Goal: Transaction & Acquisition: Subscribe to service/newsletter

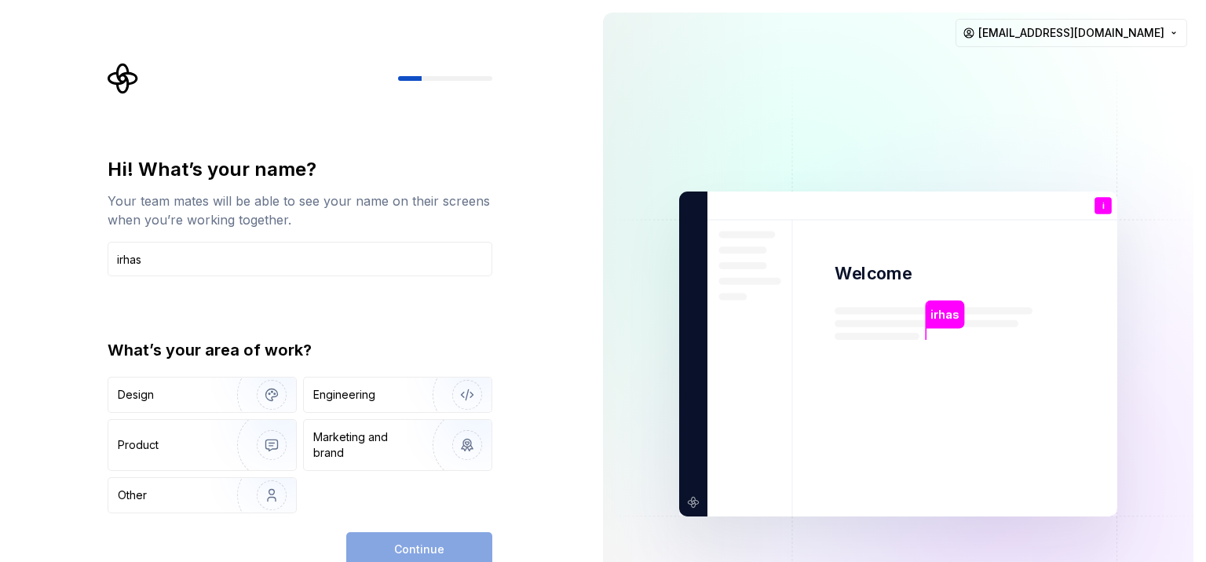
type input "irhas"
click at [496, 333] on div "Hi! What’s your name? Your team mates will be able to see your name on their sc…" at bounding box center [304, 315] width 413 height 504
click at [383, 400] on div "Engineering" at bounding box center [375, 395] width 125 height 16
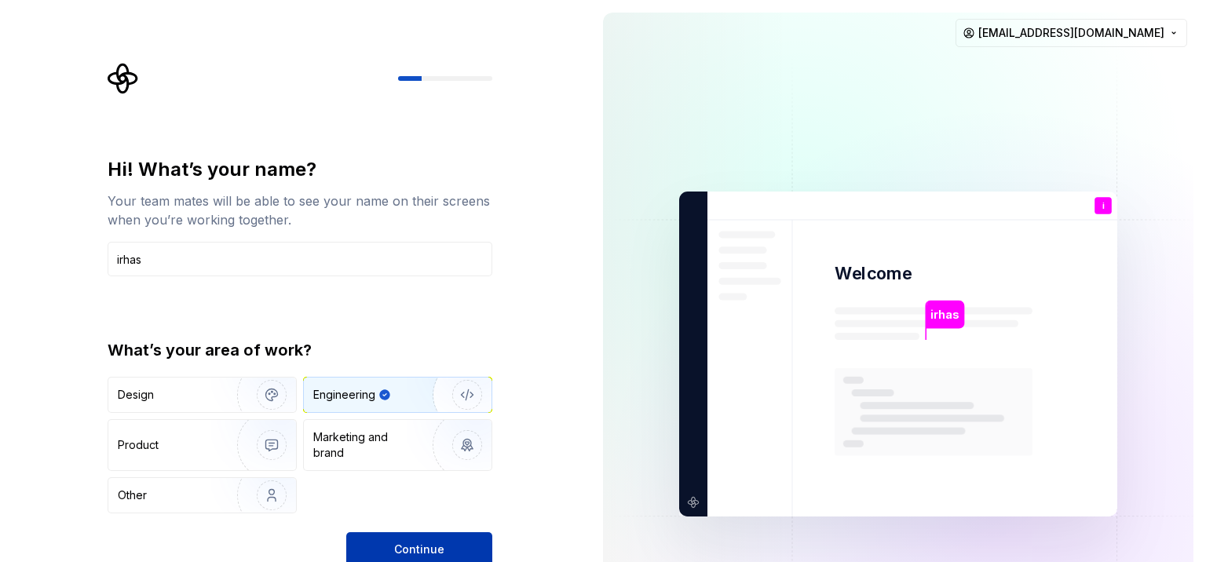
click at [452, 546] on button "Continue" at bounding box center [419, 549] width 146 height 35
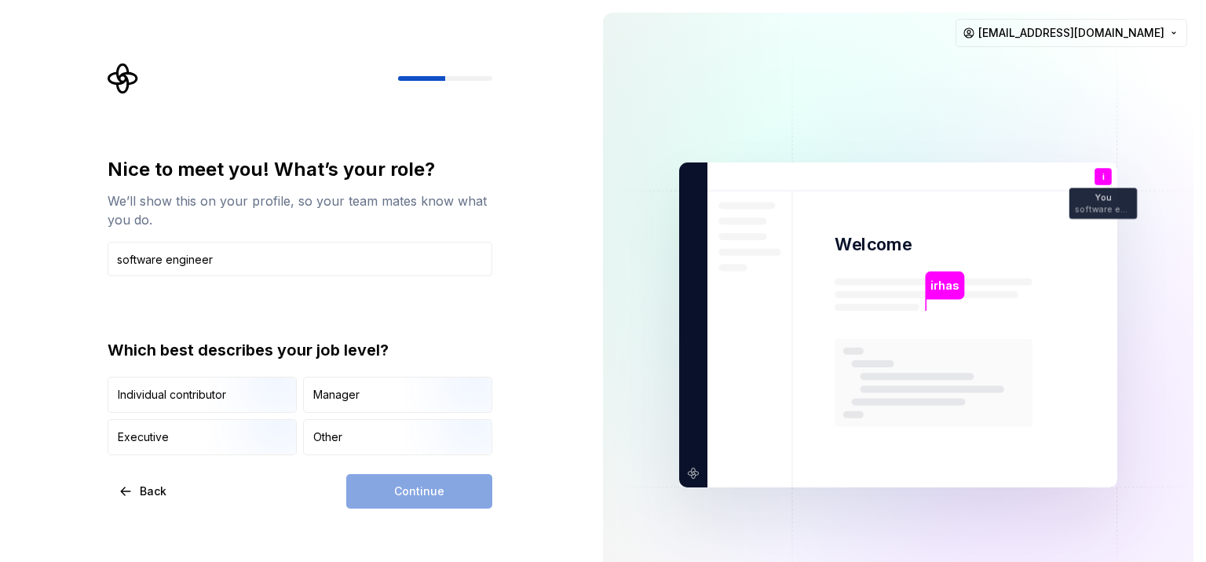
type input "software engineer"
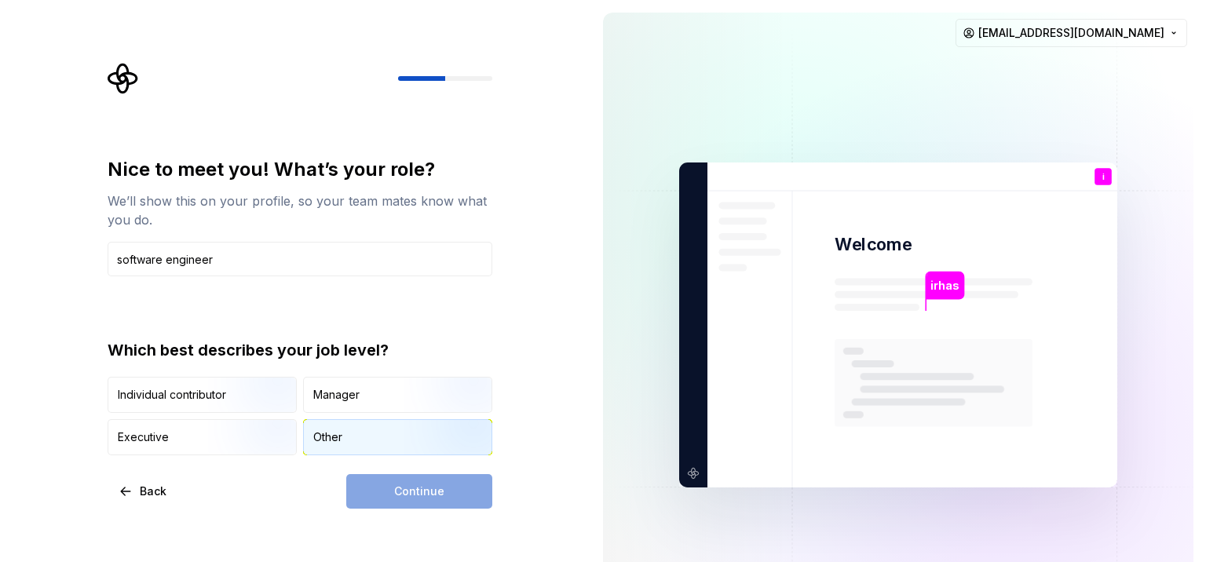
click at [376, 440] on div "Other" at bounding box center [398, 437] width 188 height 35
click at [426, 491] on span "Continue" at bounding box center [419, 492] width 50 height 16
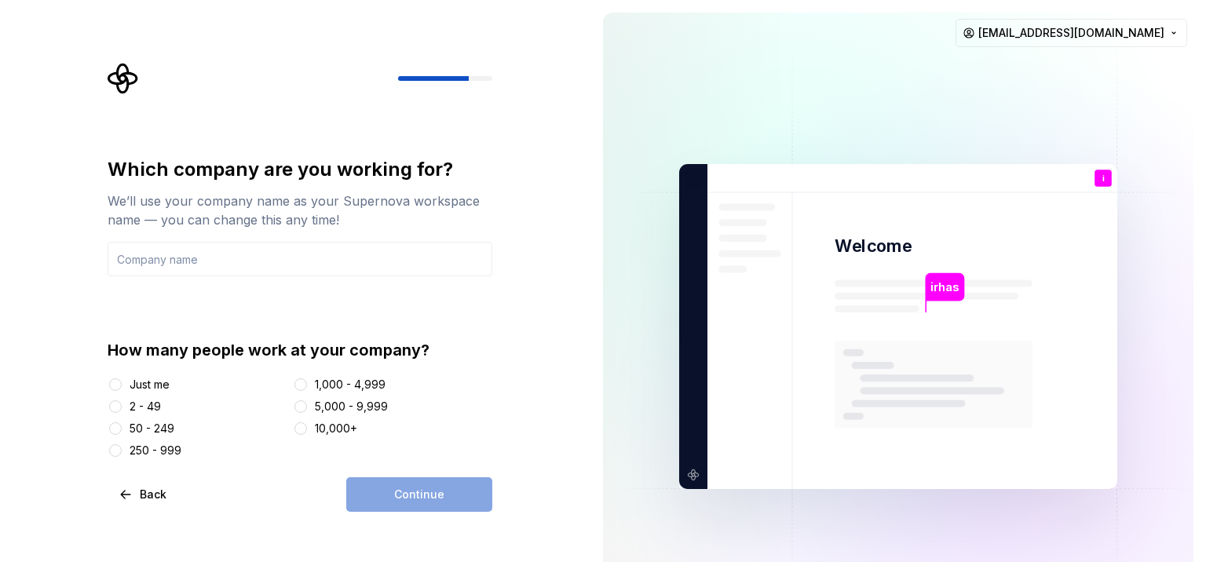
click at [146, 382] on div "Just me" at bounding box center [150, 385] width 40 height 16
click at [122, 382] on button "Just me" at bounding box center [115, 384] width 13 height 13
click at [430, 491] on div "Continue" at bounding box center [419, 494] width 146 height 35
click at [138, 407] on div "2 - 49" at bounding box center [145, 407] width 31 height 16
click at [122, 407] on button "2 - 49" at bounding box center [115, 406] width 13 height 13
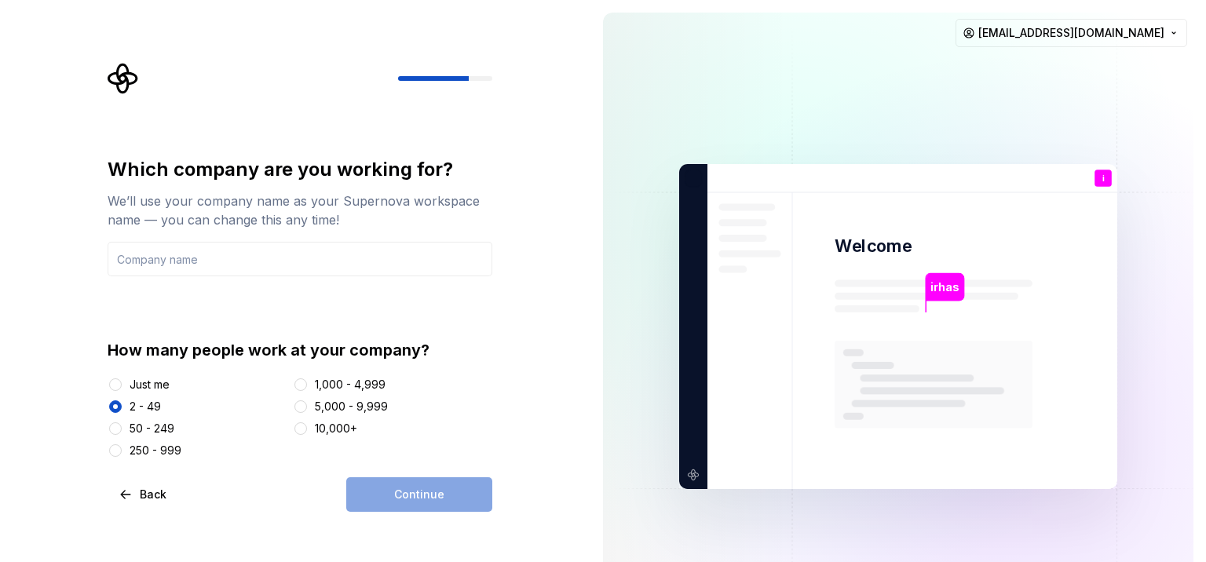
click at [132, 384] on div "Just me" at bounding box center [150, 385] width 40 height 16
click at [122, 384] on button "Just me" at bounding box center [115, 384] width 13 height 13
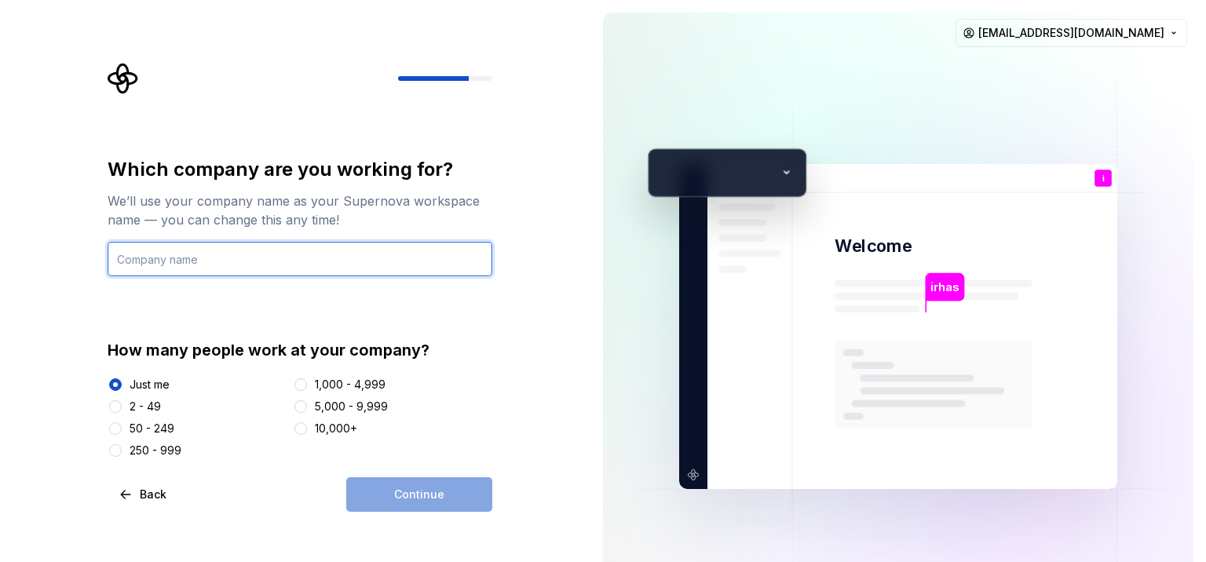
click at [203, 262] on input "text" at bounding box center [300, 259] width 385 height 35
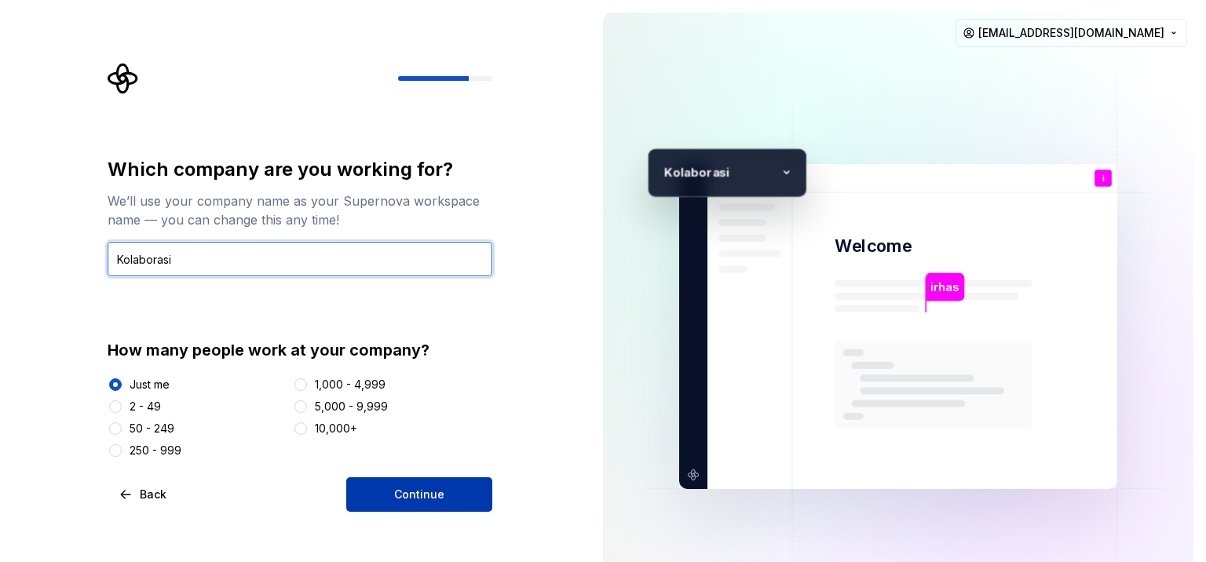
type input "Kolaborasi"
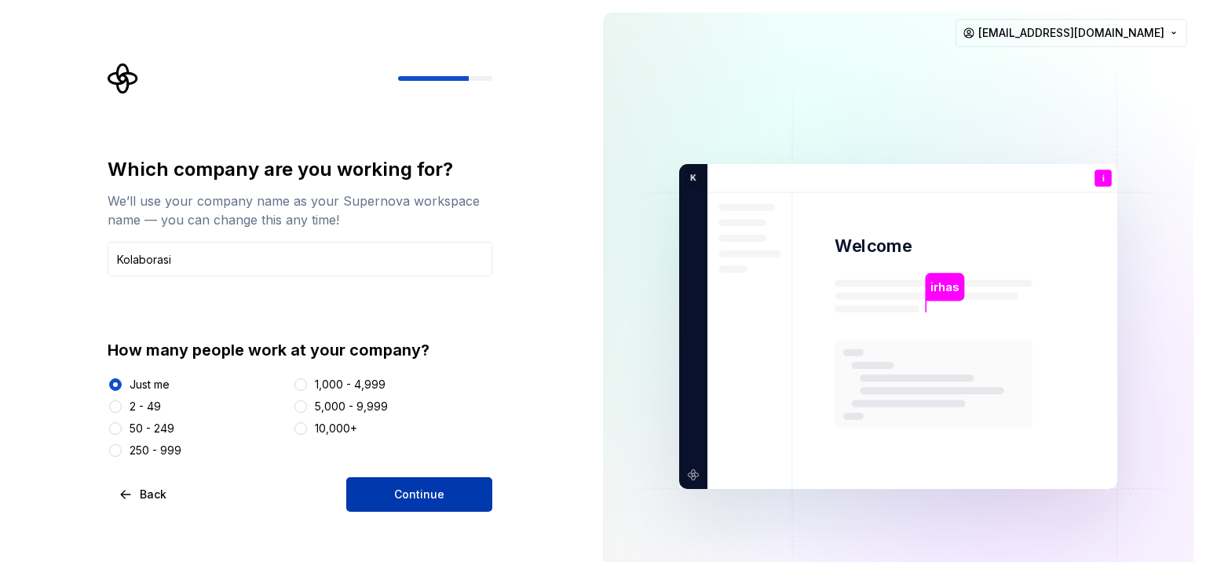
click at [419, 491] on span "Continue" at bounding box center [419, 495] width 50 height 16
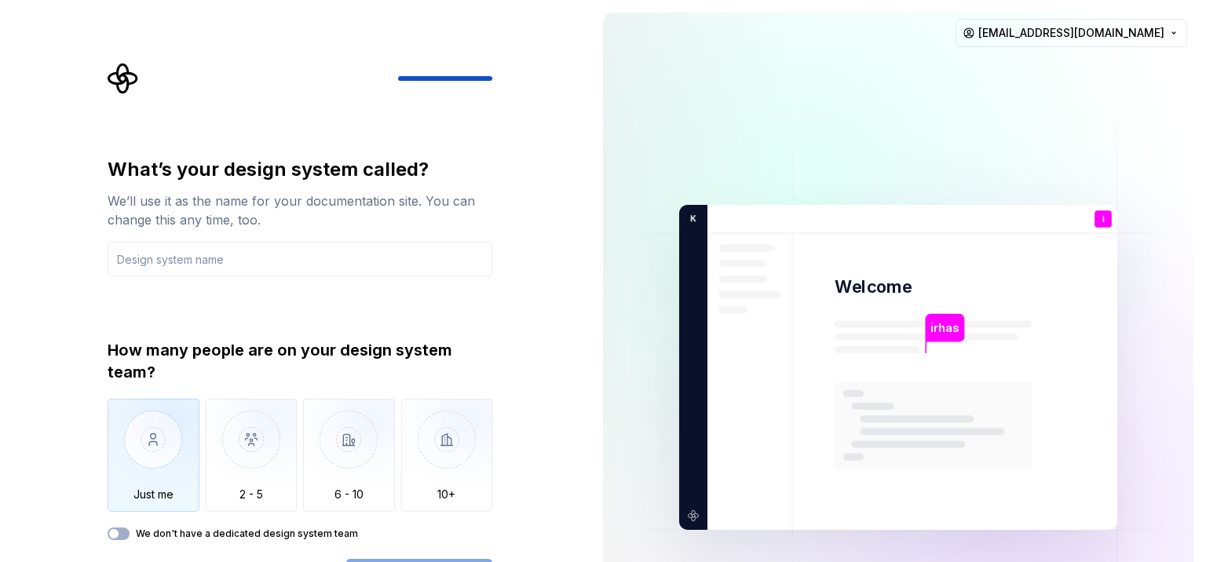
click at [151, 447] on img "button" at bounding box center [154, 451] width 92 height 105
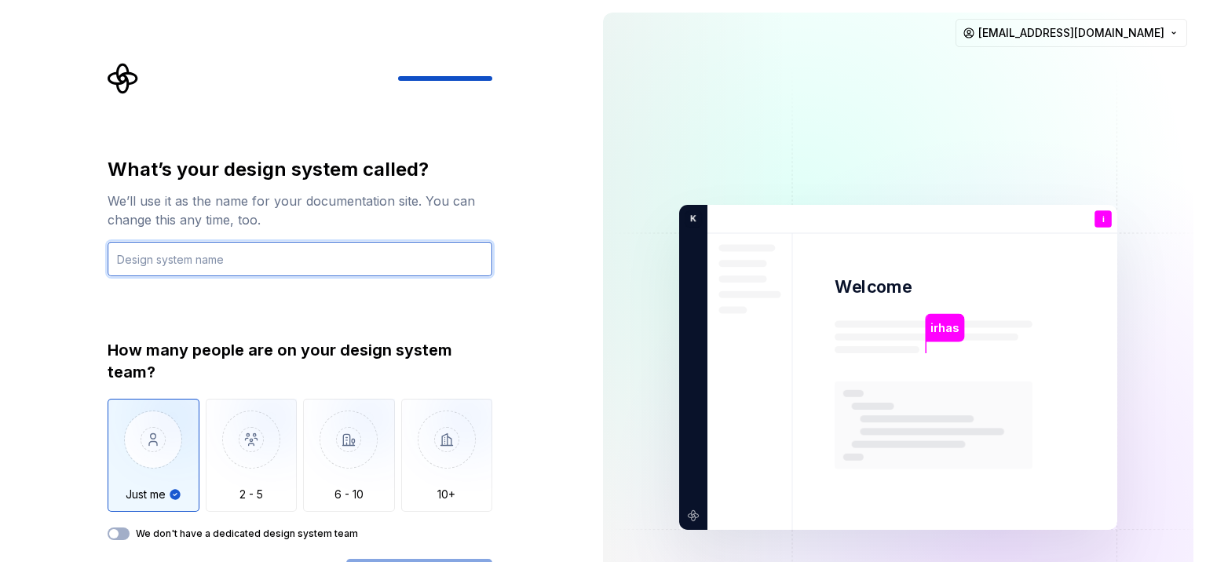
click at [311, 261] on input "text" at bounding box center [300, 259] width 385 height 35
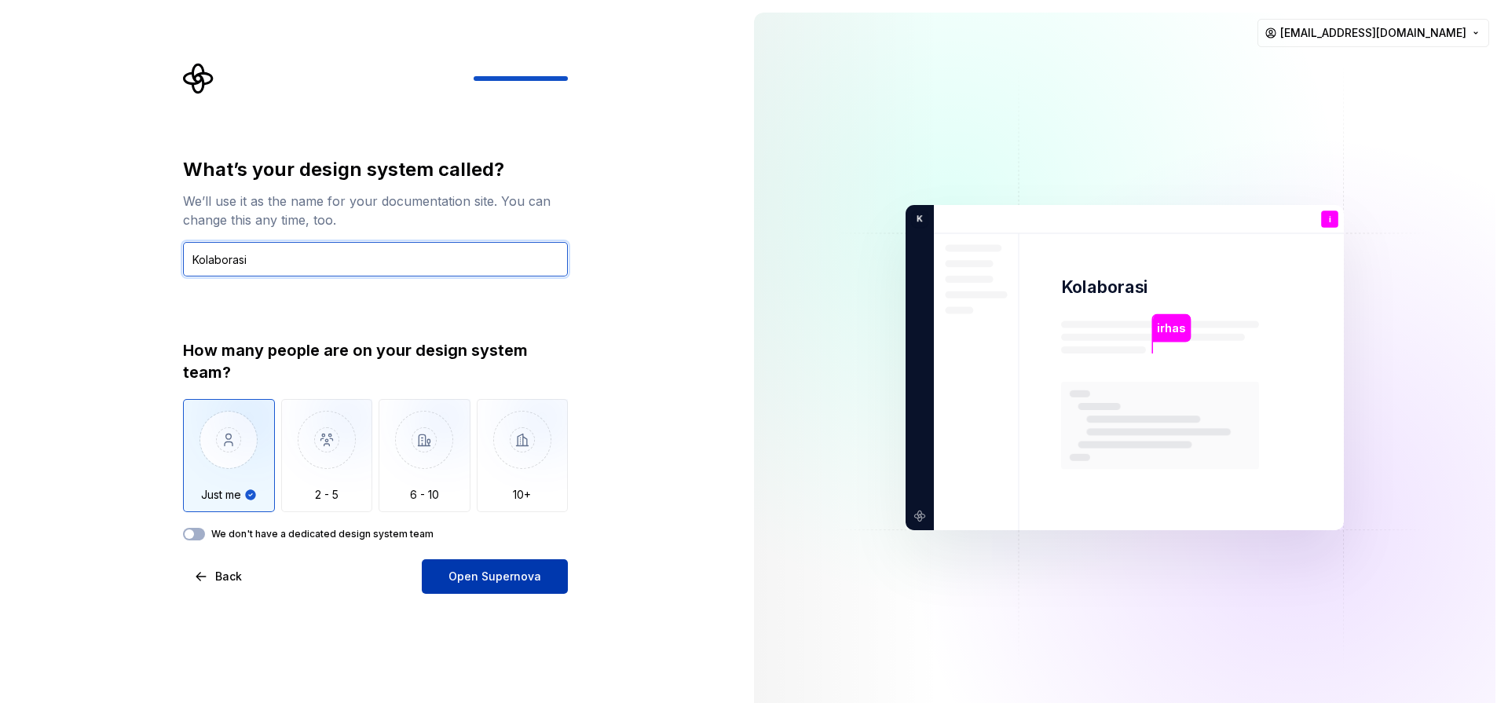
type input "Kolaborasi"
click at [482, 561] on span "Open Supernova" at bounding box center [494, 576] width 93 height 16
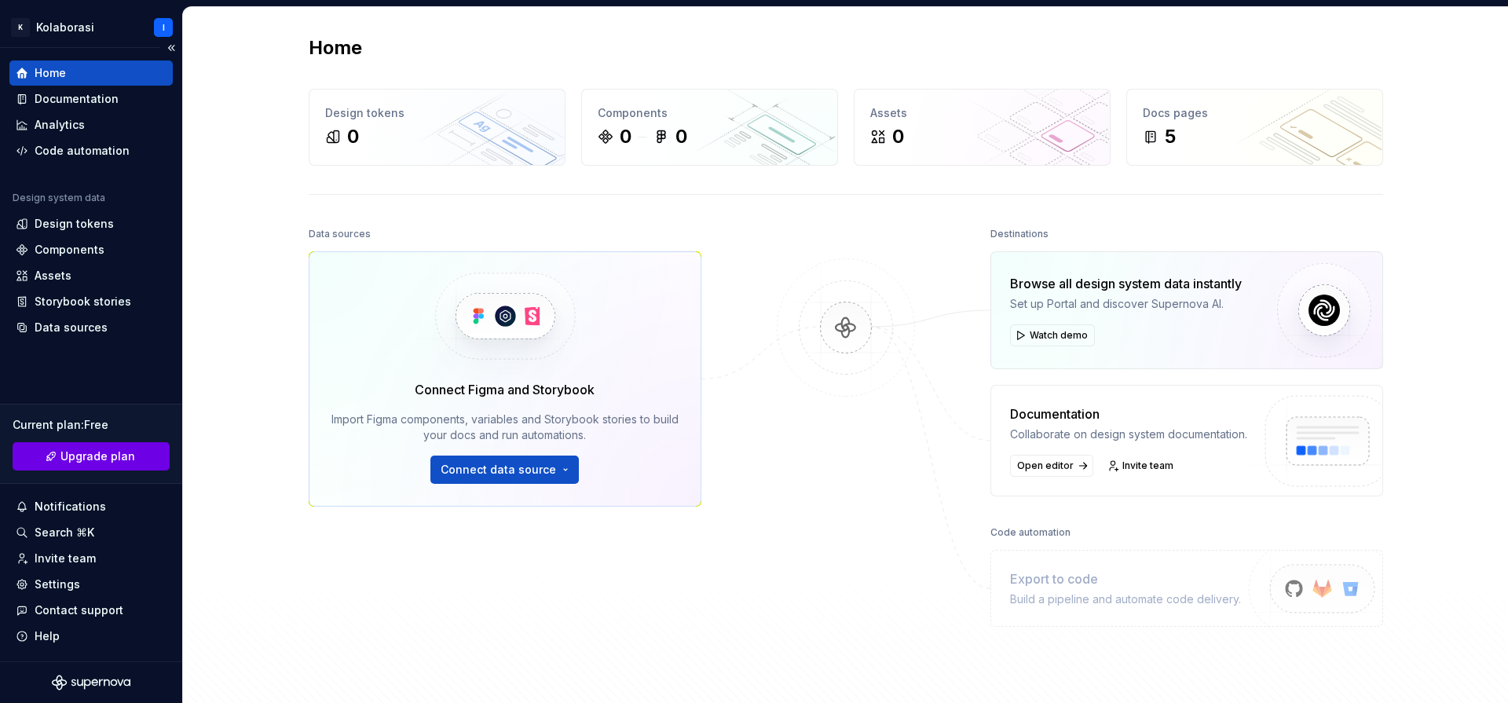
click at [95, 455] on span "Upgrade plan" at bounding box center [97, 456] width 75 height 16
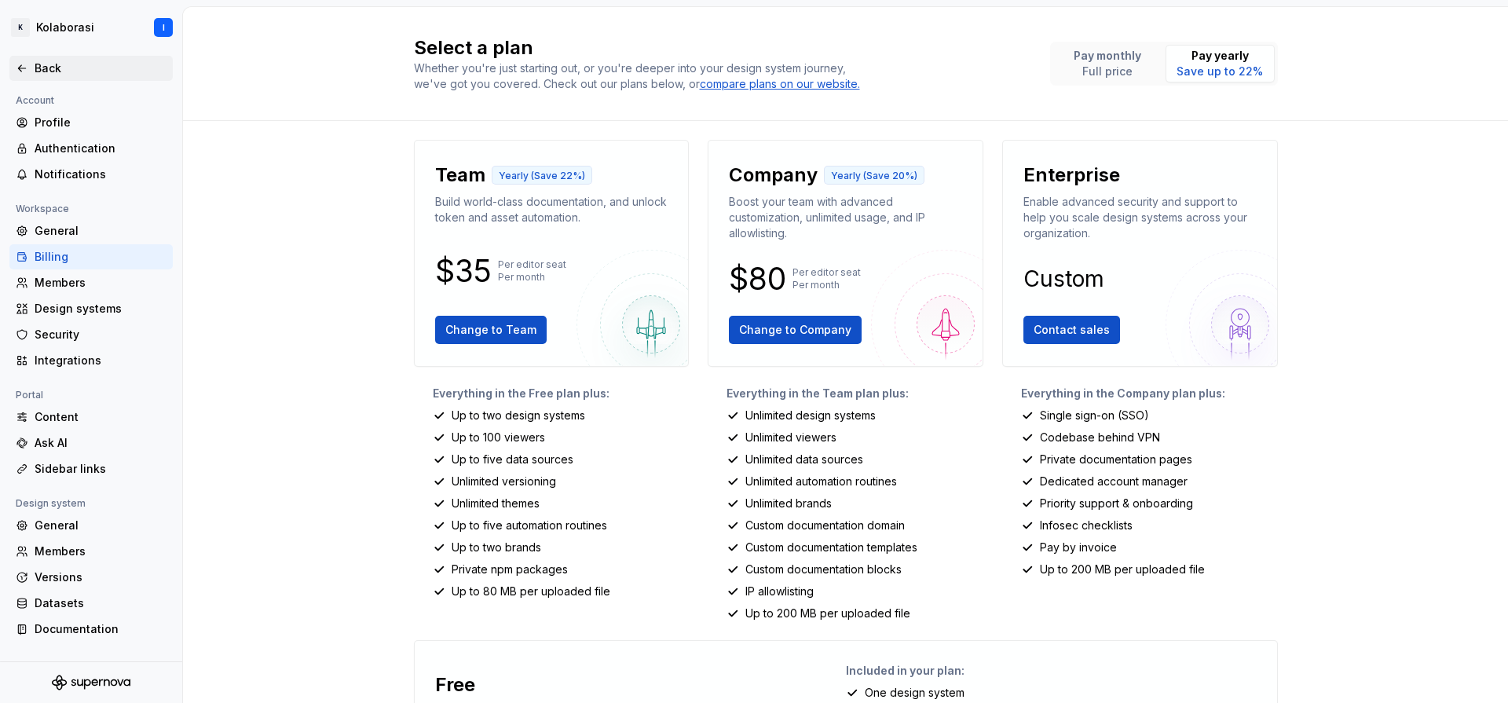
click at [48, 62] on div "Back" at bounding box center [101, 68] width 132 height 16
